Goal: Navigation & Orientation: Find specific page/section

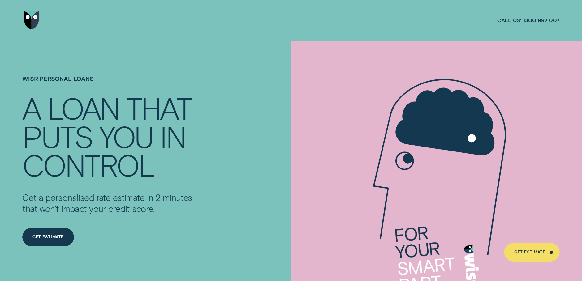
drag, startPoint x: 32, startPoint y: 20, endPoint x: 92, endPoint y: 77, distance: 83.2
click at [32, 20] on img "Go to home page" at bounding box center [31, 20] width 15 height 18
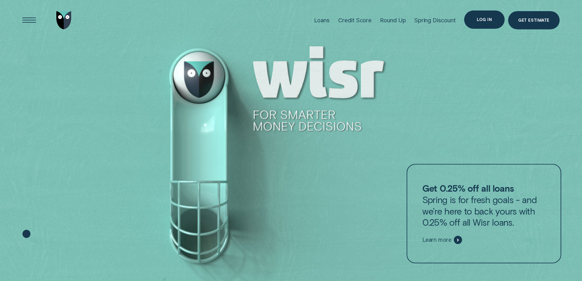
click at [492, 18] on div "Log in" at bounding box center [484, 19] width 15 height 3
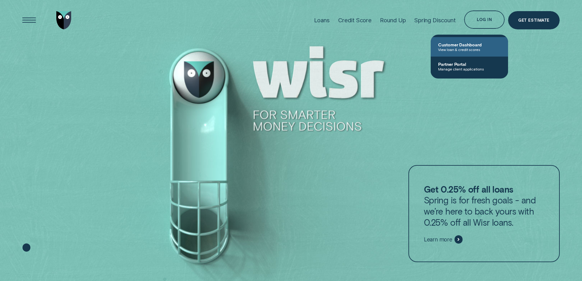
click at [459, 50] on span "View loan & credit scores" at bounding box center [469, 49] width 63 height 4
